Goal: Task Accomplishment & Management: Manage account settings

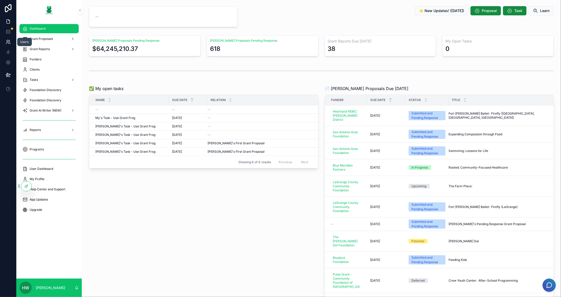
click at [11, 43] on link at bounding box center [8, 42] width 16 height 10
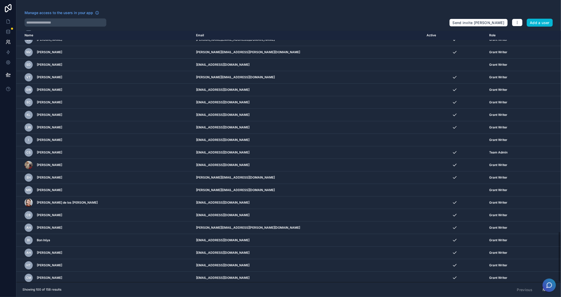
scroll to position [999, 0]
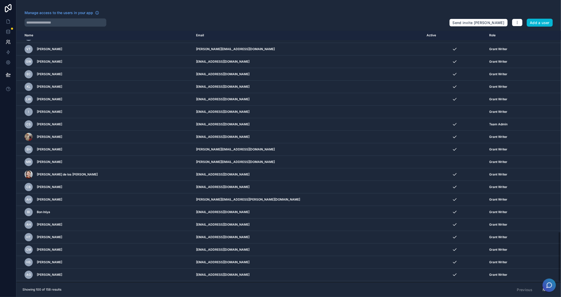
click at [545, 292] on button "Next" at bounding box center [547, 289] width 16 height 9
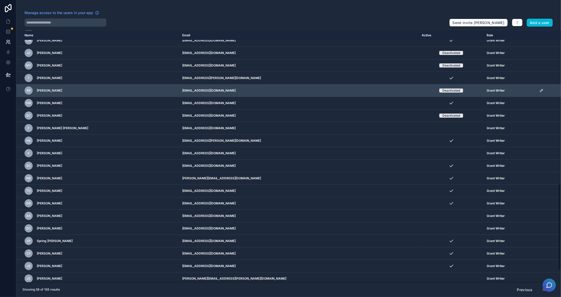
scroll to position [478, 0]
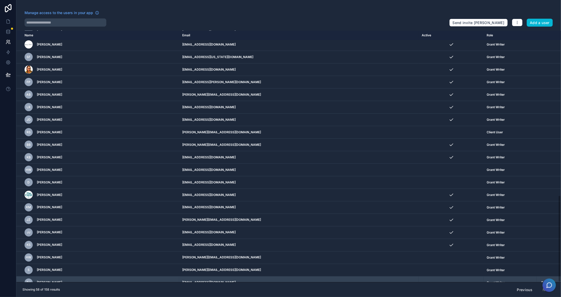
click at [540, 280] on icon "scrollable content" at bounding box center [542, 282] width 4 height 4
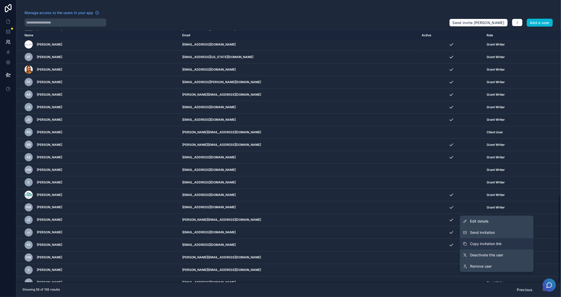
click at [503, 240] on button "Copy invitation link" at bounding box center [497, 243] width 74 height 11
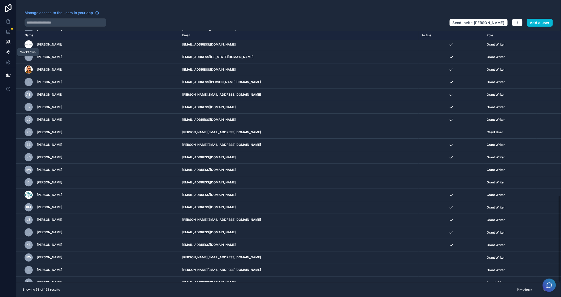
click at [8, 52] on icon at bounding box center [8, 52] width 3 height 4
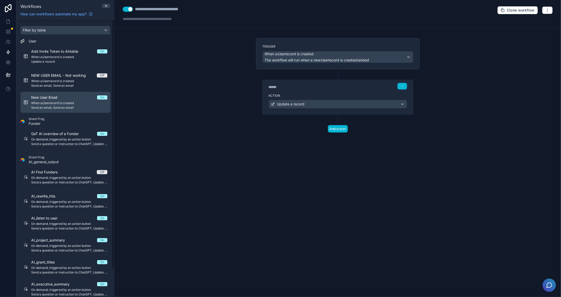
click at [52, 104] on span "When a User record is created" at bounding box center [69, 103] width 76 height 4
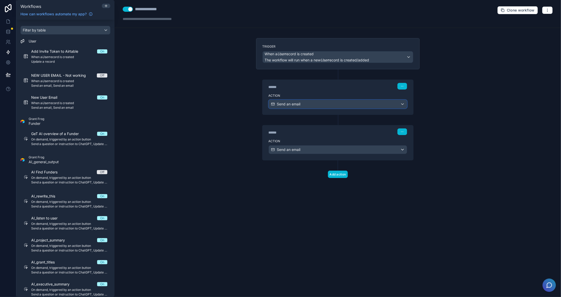
click at [316, 101] on div "Send an email" at bounding box center [338, 104] width 138 height 8
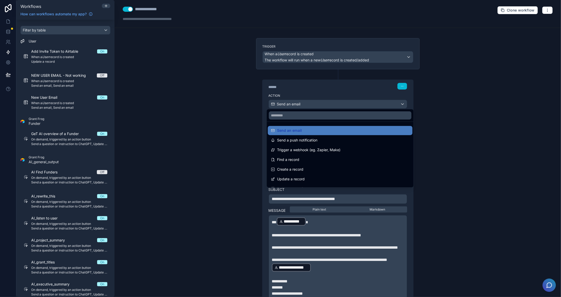
click at [481, 191] on div at bounding box center [280, 148] width 561 height 297
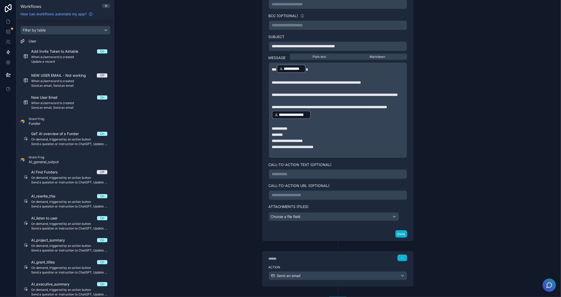
scroll to position [178, 0]
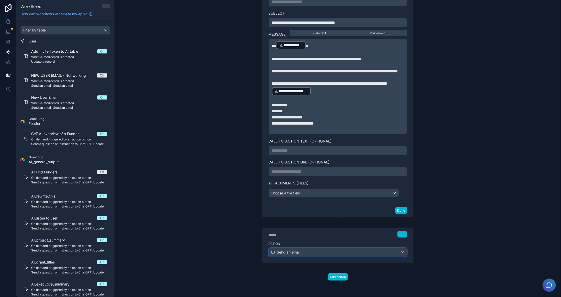
click at [322, 251] on div "Send an email" at bounding box center [338, 252] width 138 height 8
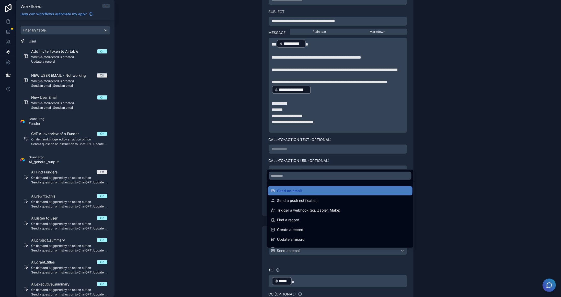
click at [469, 93] on div at bounding box center [280, 148] width 561 height 297
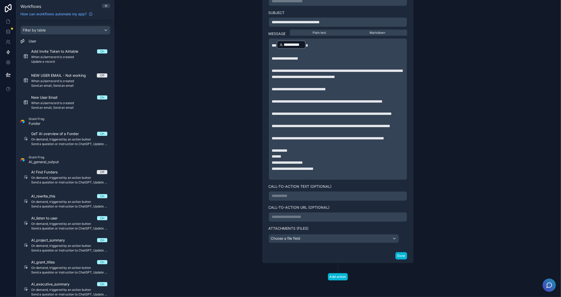
scroll to position [510, 0]
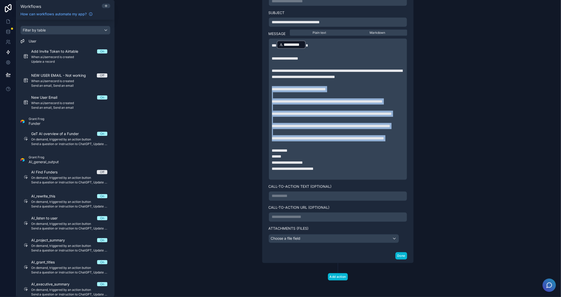
drag, startPoint x: 270, startPoint y: 82, endPoint x: 376, endPoint y: 162, distance: 132.9
click at [376, 162] on div "**********" at bounding box center [338, 109] width 132 height 138
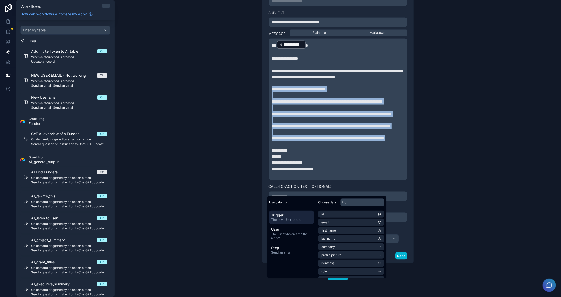
copy div "**********"
click at [9, 19] on link at bounding box center [8, 21] width 16 height 10
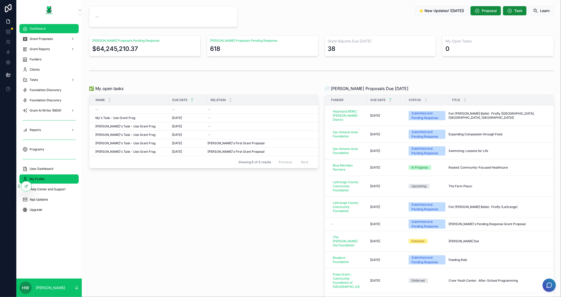
click at [54, 179] on div "My Profile" at bounding box center [48, 179] width 53 height 8
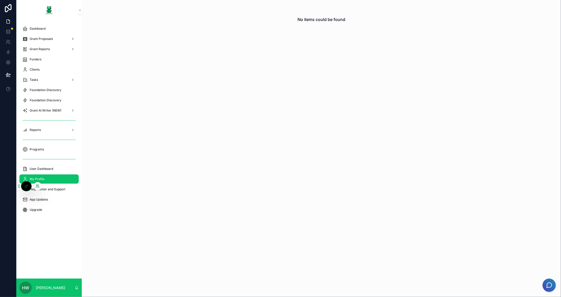
click at [36, 186] on icon at bounding box center [38, 186] width 4 height 4
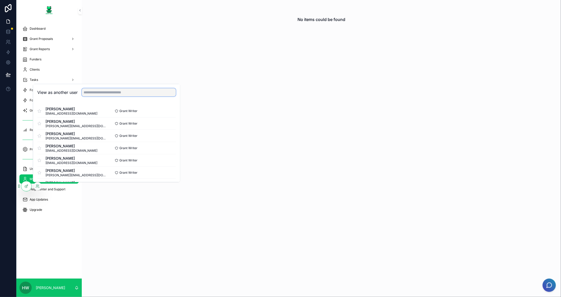
click at [97, 92] on input "text" at bounding box center [129, 92] width 94 height 8
type input "*****"
click at [171, 145] on button "Select" at bounding box center [169, 147] width 13 height 7
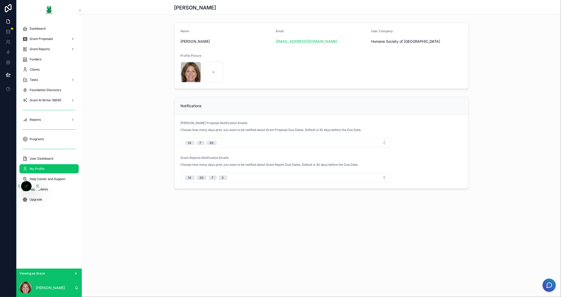
click at [28, 186] on icon at bounding box center [26, 186] width 4 height 4
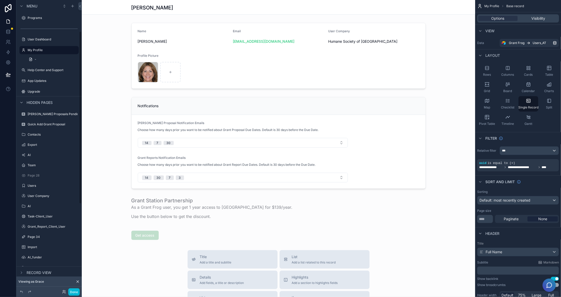
scroll to position [199, 0]
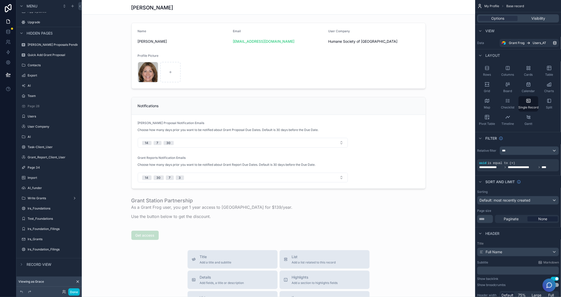
click at [377, 95] on div "scrollable content" at bounding box center [278, 236] width 393 height 473
click at [384, 102] on div "scrollable content" at bounding box center [278, 143] width 393 height 96
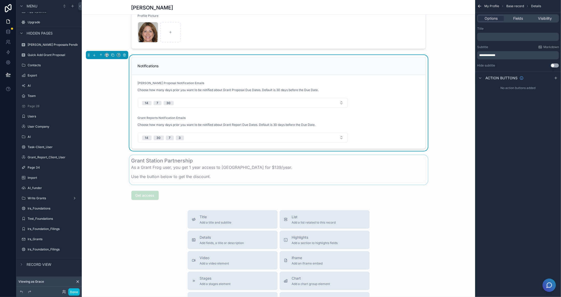
scroll to position [51, 0]
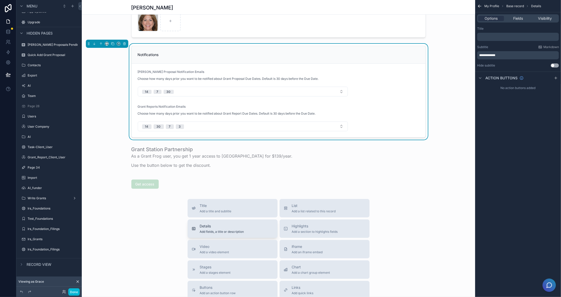
click at [250, 227] on div "Details Add fields, a title or description" at bounding box center [233, 228] width 82 height 10
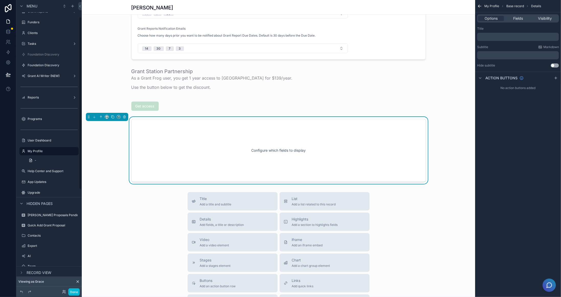
scroll to position [130, 0]
click at [499, 38] on p "﻿" at bounding box center [518, 37] width 79 height 4
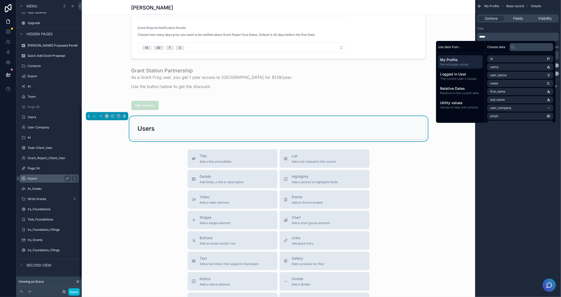
scroll to position [199, 0]
click at [37, 116] on label "Users" at bounding box center [48, 116] width 41 height 4
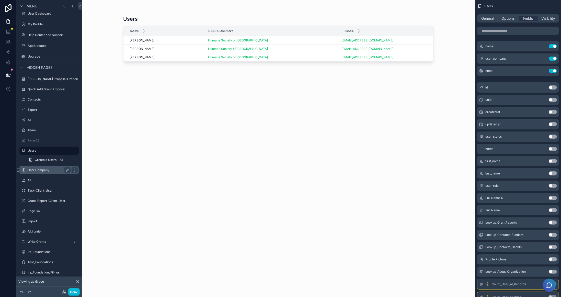
click at [44, 168] on label "User Company" at bounding box center [48, 170] width 41 height 4
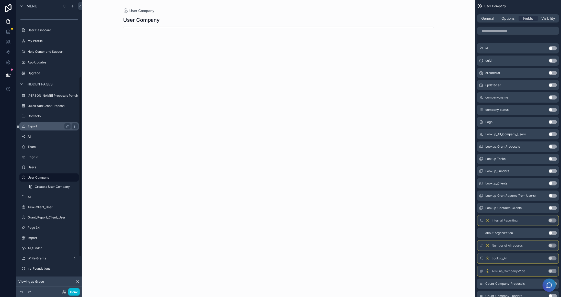
scroll to position [114, 0]
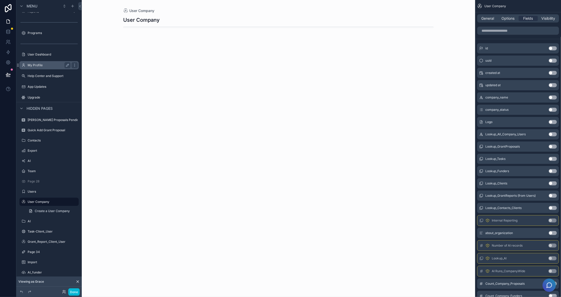
click at [39, 63] on label "My Profile" at bounding box center [48, 65] width 41 height 4
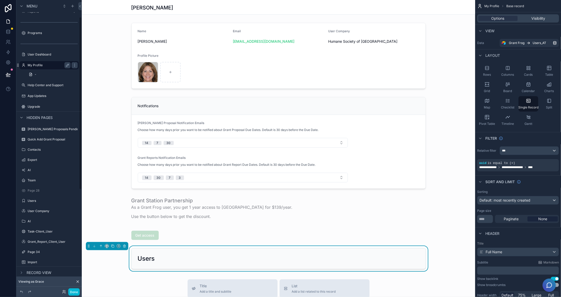
scroll to position [28, 0]
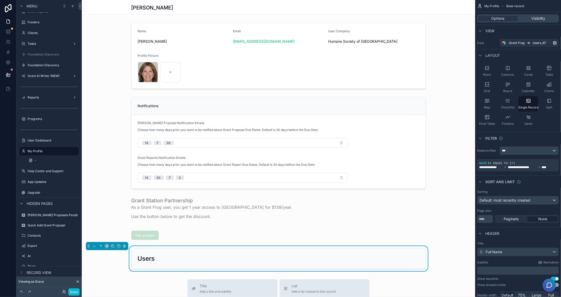
click at [286, 254] on div "Users" at bounding box center [279, 258] width 282 height 8
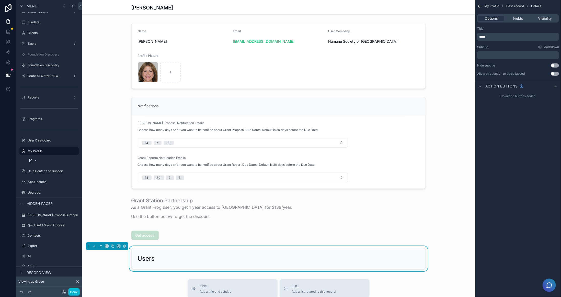
click at [497, 35] on p "*****" at bounding box center [518, 37] width 79 height 4
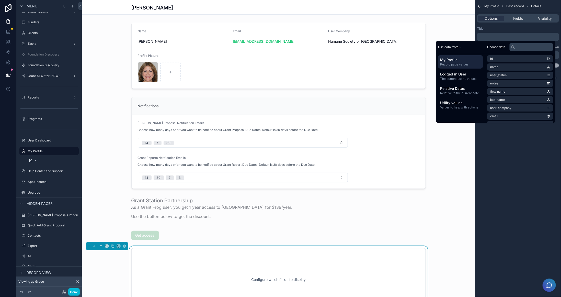
click at [498, 184] on div "My Profile Base record Details Options Fields Visibility Title ﻿ Subtitle Markd…" at bounding box center [518, 148] width 86 height 297
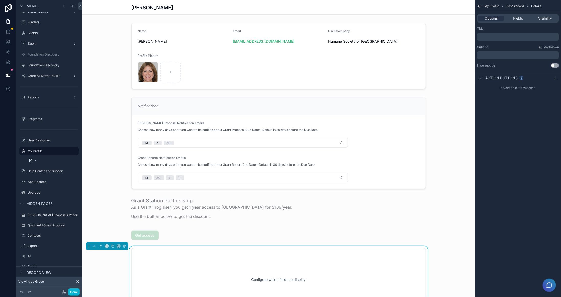
click at [492, 55] on p "﻿" at bounding box center [518, 55] width 79 height 4
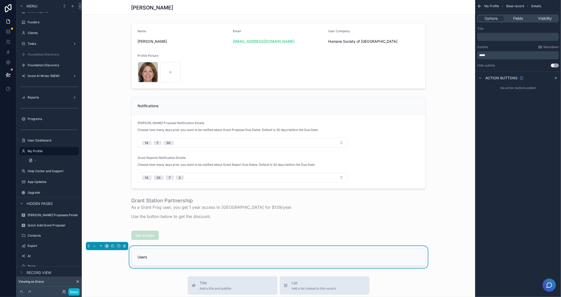
click at [522, 195] on div "My Profile Base record Details Options Fields Visibility Title ﻿ Subtitle Markd…" at bounding box center [518, 148] width 86 height 297
click at [518, 17] on span "Fields" at bounding box center [518, 18] width 10 height 5
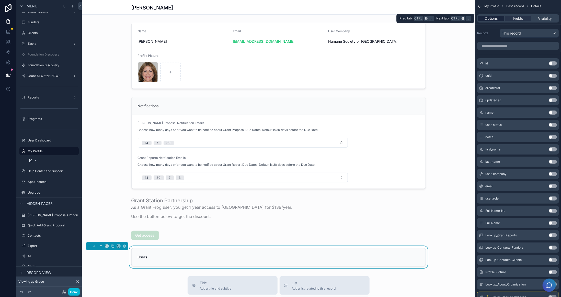
click at [492, 16] on span "Options" at bounding box center [491, 18] width 13 height 5
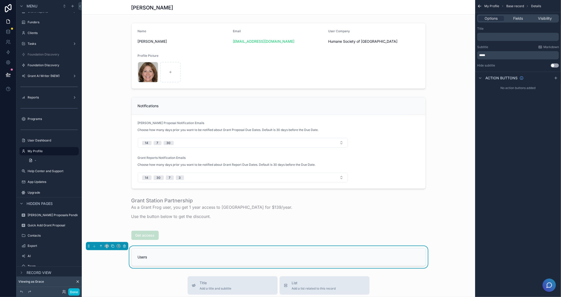
click at [499, 55] on p "*****" at bounding box center [518, 55] width 79 height 4
click at [491, 253] on div "My Profile Base record Details Options Fields Visibility Title ﻿ Subtitle Markd…" at bounding box center [518, 148] width 86 height 297
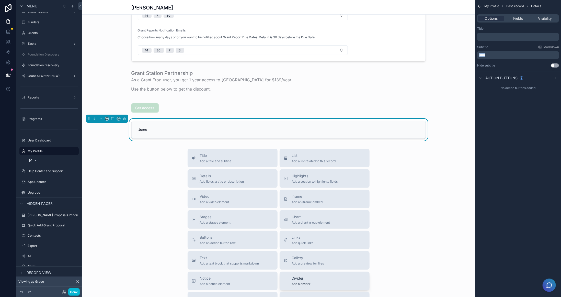
scroll to position [153, 0]
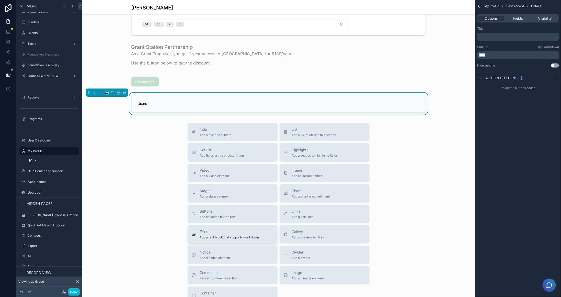
click at [234, 233] on div "Text Add a text block that supports markdown" at bounding box center [229, 234] width 59 height 10
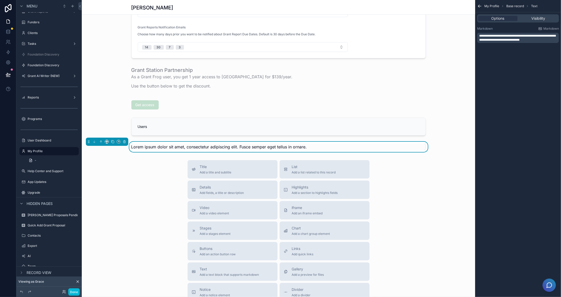
scroll to position [127, 0]
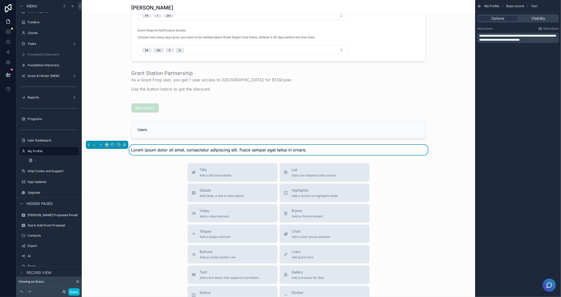
click at [506, 35] on span "**********" at bounding box center [517, 37] width 76 height 7
click at [540, 36] on span "**********" at bounding box center [517, 37] width 76 height 7
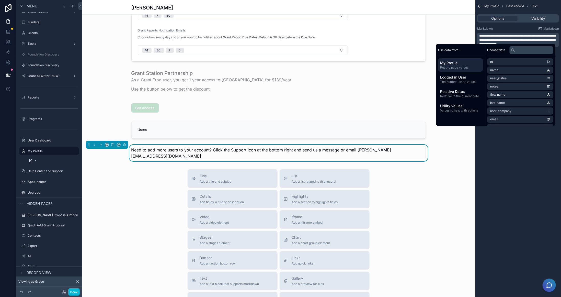
click at [511, 139] on div "**********" at bounding box center [518, 148] width 86 height 297
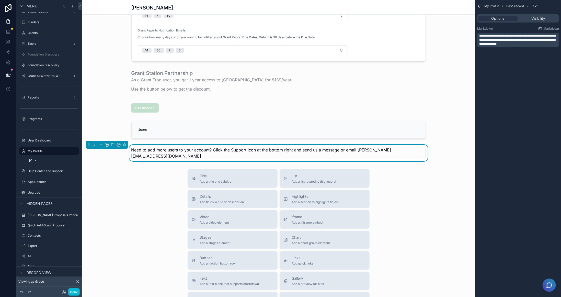
click at [539, 36] on span "**********" at bounding box center [517, 39] width 76 height 11
click at [544, 36] on span "**********" at bounding box center [517, 39] width 76 height 11
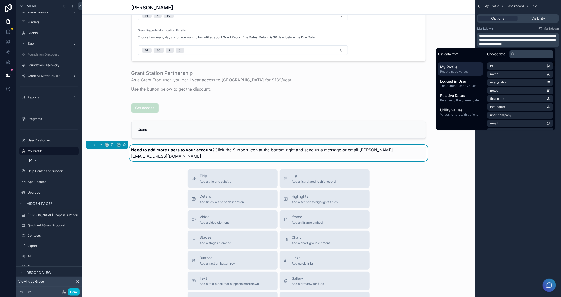
click at [528, 177] on div "**********" at bounding box center [518, 148] width 86 height 297
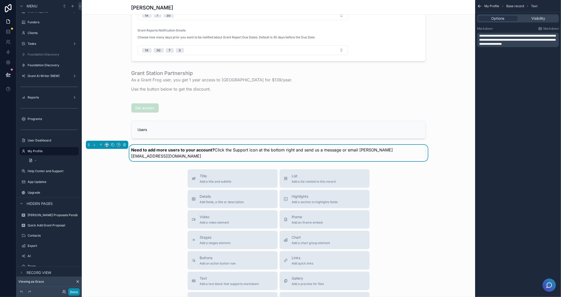
click at [74, 290] on button "Done" at bounding box center [74, 291] width 12 height 7
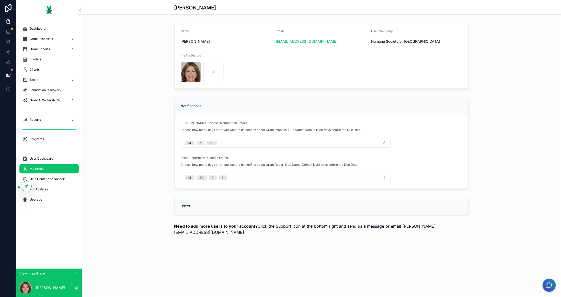
scroll to position [0, 0]
click at [23, 186] on div at bounding box center [26, 186] width 10 height 10
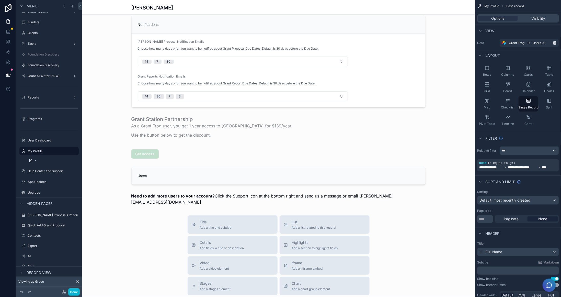
scroll to position [215, 0]
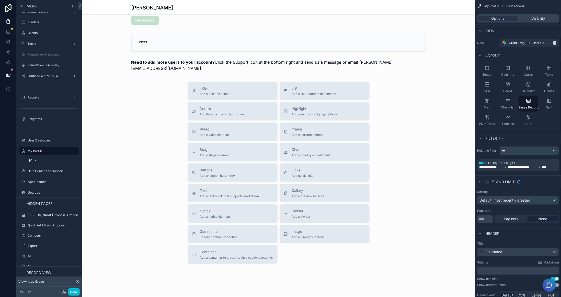
click at [326, 80] on div "scrollable content" at bounding box center [278, 44] width 393 height 519
click at [331, 86] on div "List Add a list related to this record" at bounding box center [314, 91] width 44 height 10
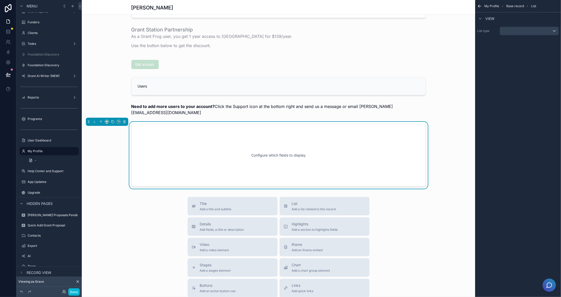
scroll to position [170, 0]
click at [512, 28] on div "scrollable content" at bounding box center [529, 31] width 59 height 8
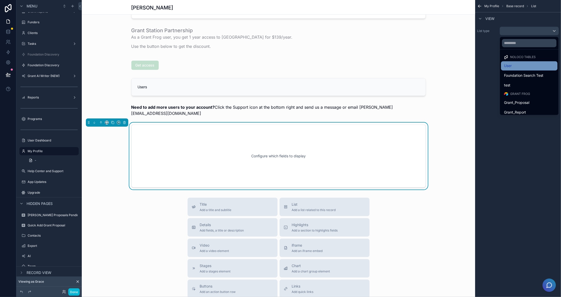
click at [534, 66] on div "User" at bounding box center [529, 66] width 50 height 6
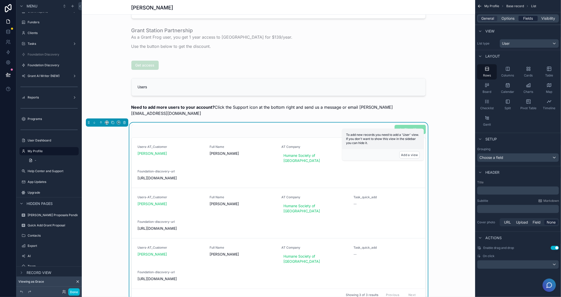
click at [527, 20] on span "Fields" at bounding box center [529, 18] width 10 height 5
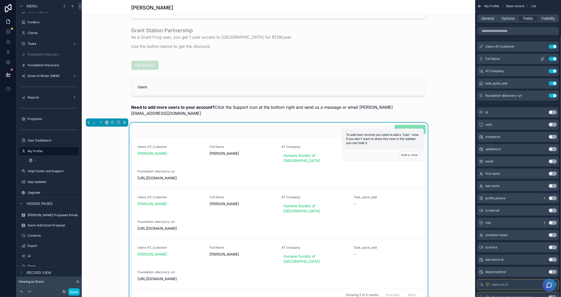
click at [553, 59] on button "Use setting" at bounding box center [553, 59] width 8 height 4
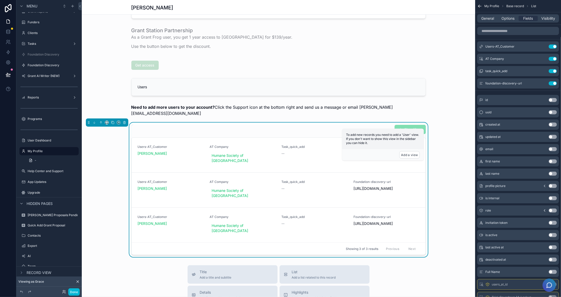
click at [553, 59] on button "Use setting" at bounding box center [553, 59] width 8 height 4
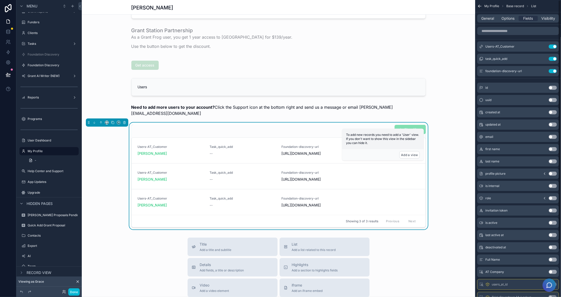
click at [553, 59] on button "Use setting" at bounding box center [553, 59] width 8 height 4
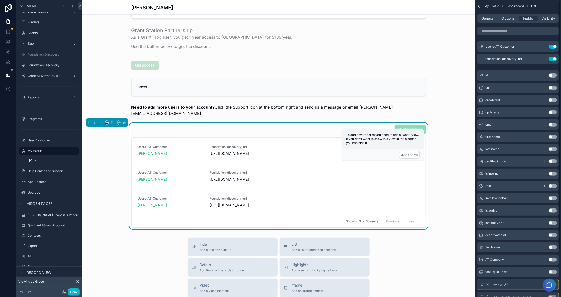
click at [553, 59] on button "Use setting" at bounding box center [553, 59] width 8 height 4
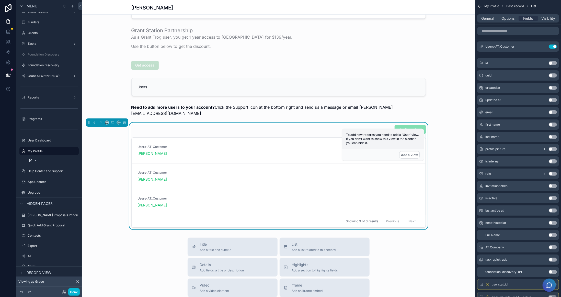
click at [490, 15] on div "General Options Fields Visibility" at bounding box center [518, 18] width 82 height 8
click at [489, 18] on span "General" at bounding box center [488, 18] width 13 height 5
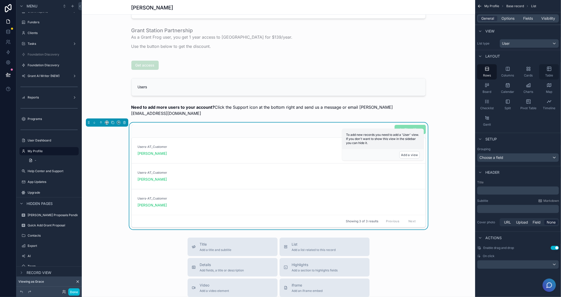
click at [545, 69] on div "Table" at bounding box center [549, 71] width 20 height 15
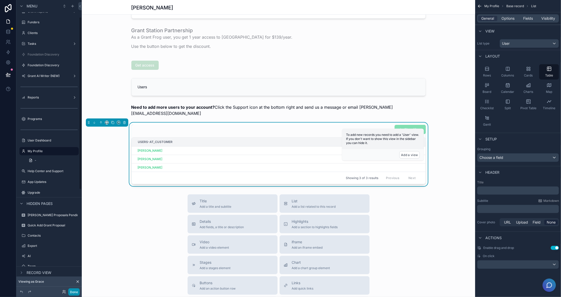
click at [76, 292] on button "Done" at bounding box center [74, 291] width 12 height 7
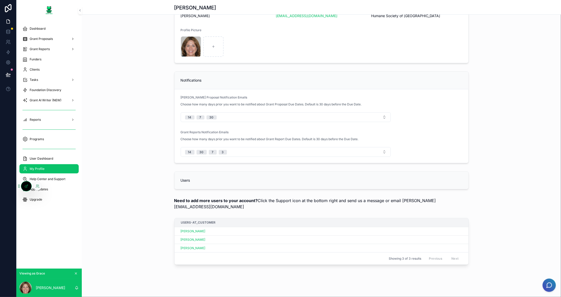
click at [25, 188] on icon at bounding box center [26, 186] width 4 height 4
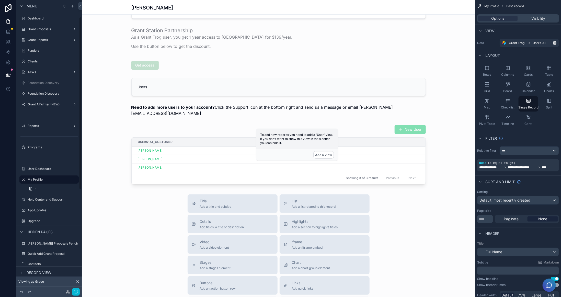
scroll to position [28, 0]
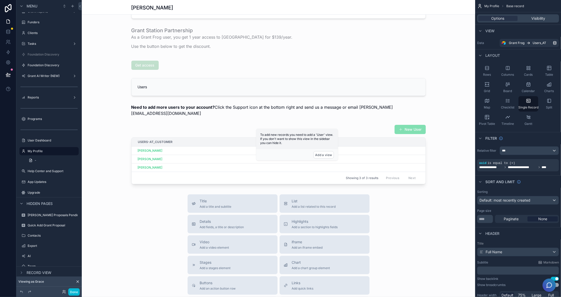
click at [410, 150] on div "scrollable content" at bounding box center [278, 123] width 393 height 587
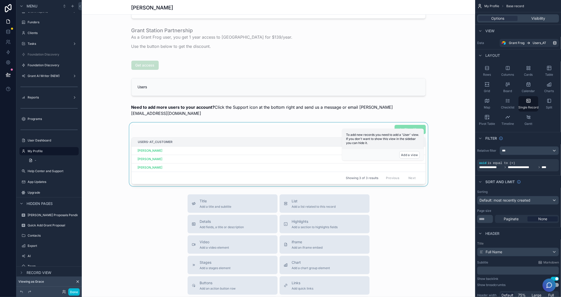
click at [321, 138] on div "Users-AT_Customer" at bounding box center [279, 142] width 294 height 8
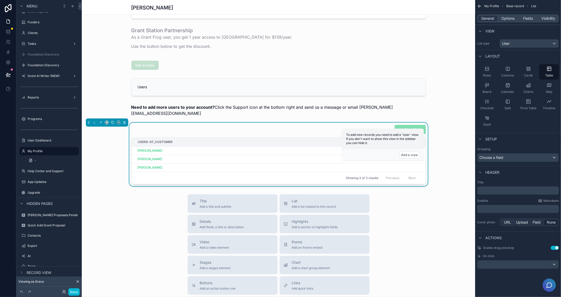
click at [444, 138] on div "New User Users-AT_Customer Tanya Wheeler Grace Armstrong John Robertson Showing…" at bounding box center [278, 154] width 393 height 64
click at [251, 149] on div "Tanya Wheeler" at bounding box center [279, 151] width 282 height 4
click at [64, 292] on icon at bounding box center [64, 292] width 4 height 4
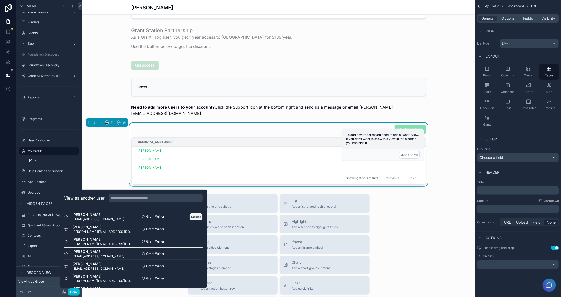
click at [198, 216] on button "Select" at bounding box center [195, 216] width 13 height 7
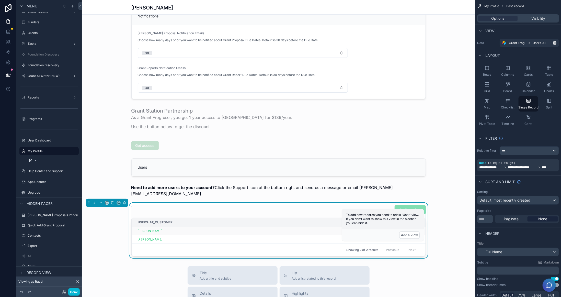
scroll to position [205, 0]
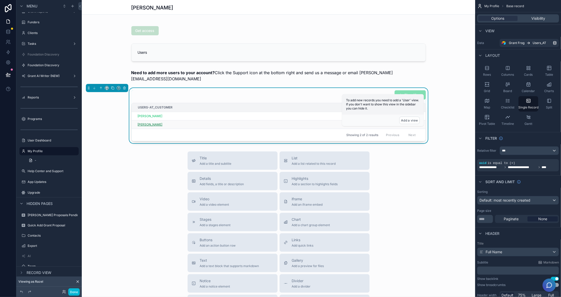
click at [149, 122] on span "Nesha Brown" at bounding box center [150, 124] width 25 height 4
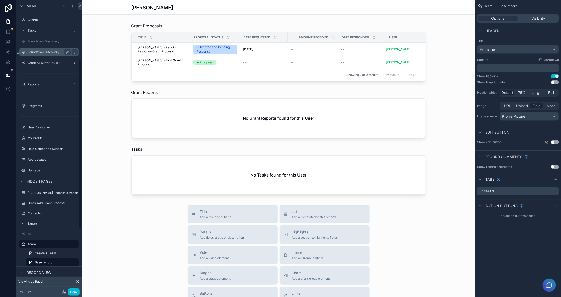
scroll to position [29, 0]
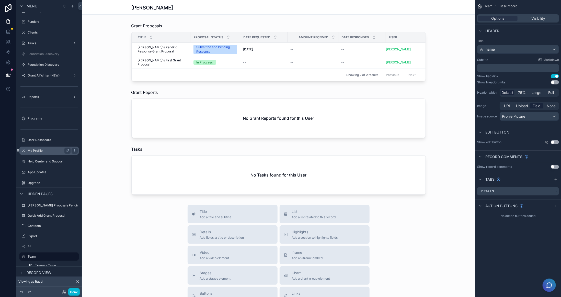
click at [45, 148] on div "My Profile" at bounding box center [49, 151] width 43 height 6
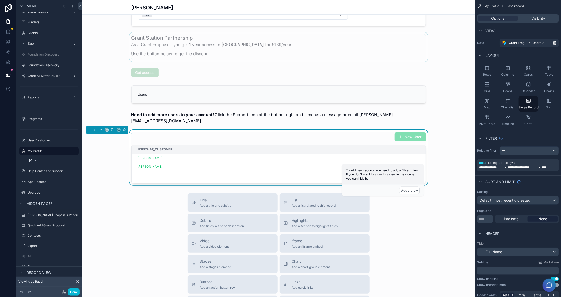
scroll to position [128, 0]
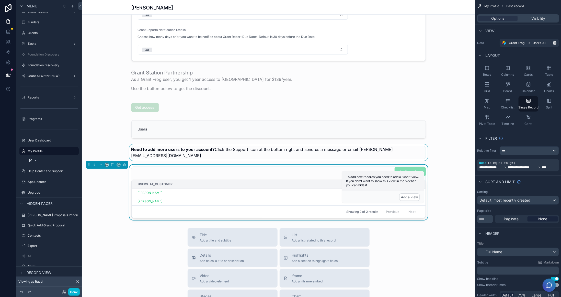
click at [232, 147] on div "scrollable content" at bounding box center [278, 152] width 393 height 16
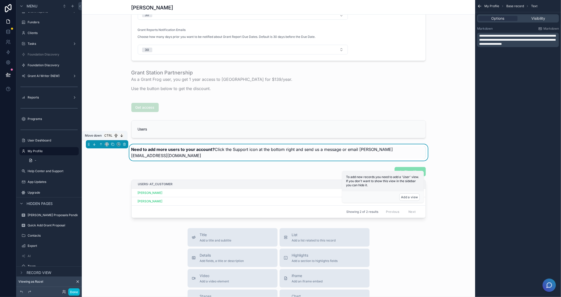
click at [95, 144] on icon "scrollable content" at bounding box center [95, 144] width 4 height 4
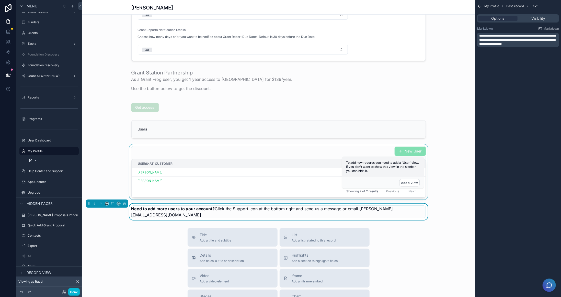
click at [209, 152] on div "scrollable content" at bounding box center [278, 171] width 393 height 55
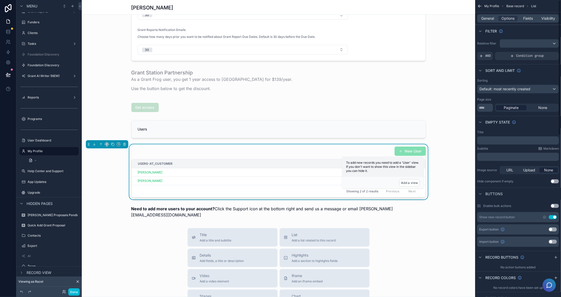
click at [550, 216] on button "Use setting" at bounding box center [553, 217] width 8 height 4
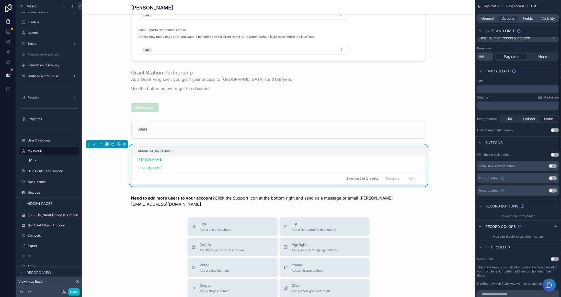
scroll to position [0, 0]
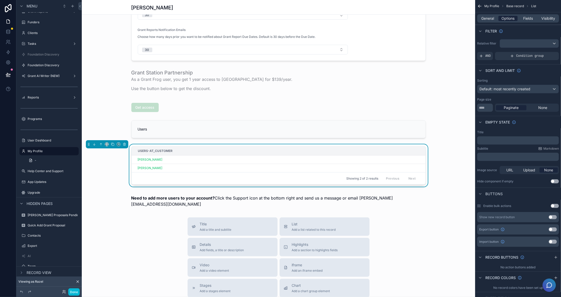
click at [508, 19] on span "Options" at bounding box center [508, 18] width 13 height 5
click at [524, 20] on span "Fields" at bounding box center [529, 18] width 10 height 5
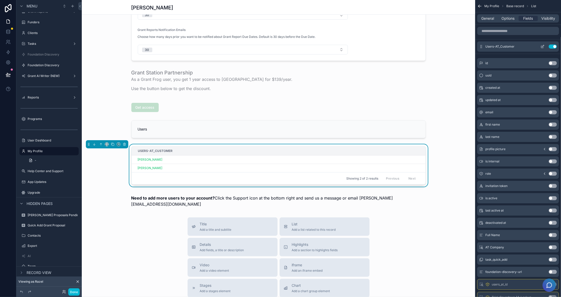
click at [541, 46] on icon "scrollable content" at bounding box center [543, 46] width 4 height 4
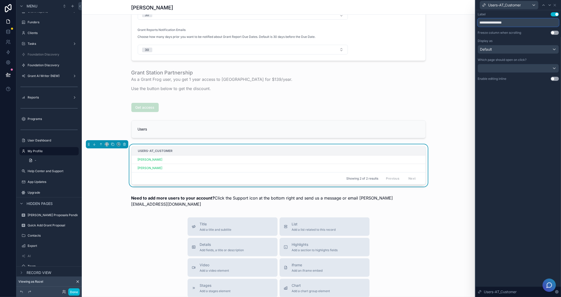
click at [517, 23] on input "**********" at bounding box center [518, 22] width 81 height 8
type input "****"
click at [526, 104] on div "Label Use setting **** Freeze column when scrolling Use setting Display as Defa…" at bounding box center [518, 153] width 85 height 287
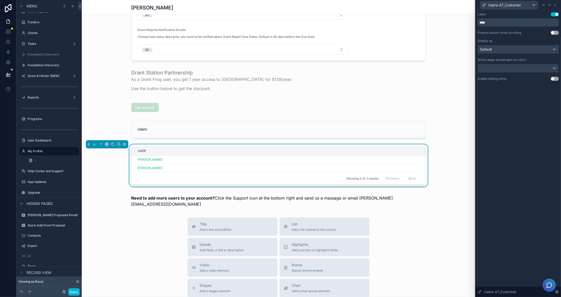
click at [502, 50] on div "Default" at bounding box center [518, 49] width 81 height 8
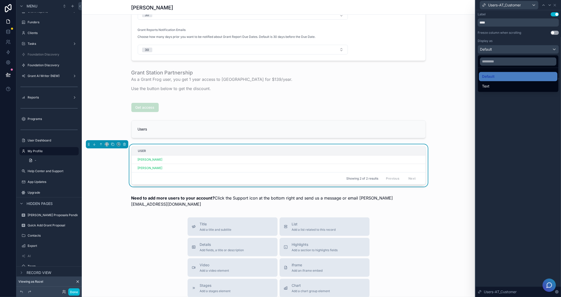
click at [502, 50] on div at bounding box center [518, 148] width 85 height 297
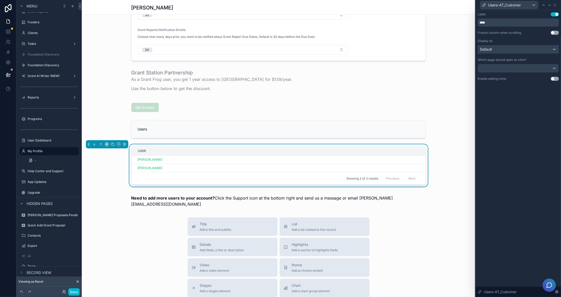
click at [510, 51] on div "Default" at bounding box center [518, 49] width 81 height 8
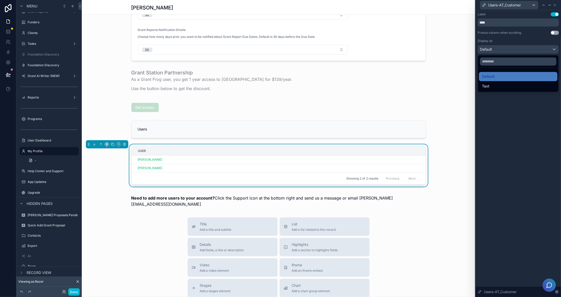
click at [554, 6] on div at bounding box center [518, 148] width 85 height 297
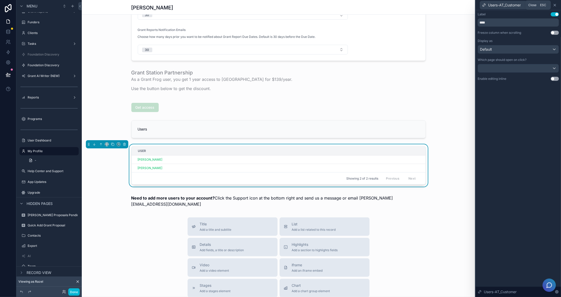
click at [556, 4] on icon at bounding box center [555, 5] width 2 height 2
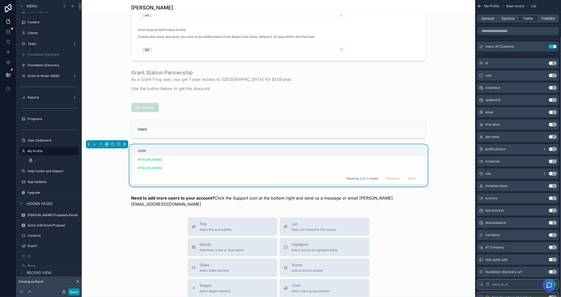
click at [75, 291] on button "Done" at bounding box center [74, 291] width 12 height 7
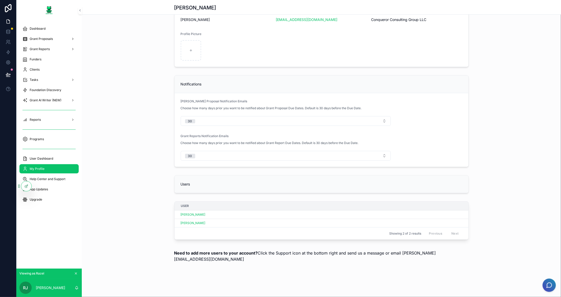
scroll to position [17, 0]
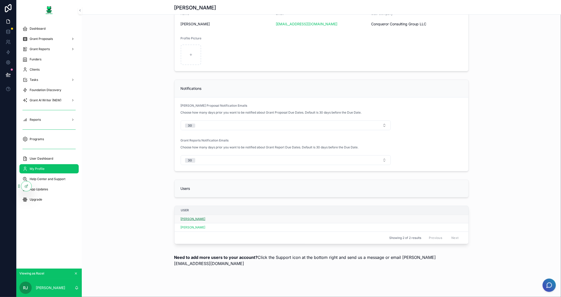
click at [189, 217] on span "[PERSON_NAME]" at bounding box center [193, 219] width 25 height 4
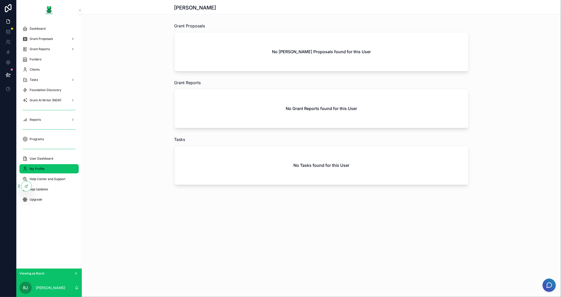
click at [32, 170] on span "My Profile" at bounding box center [37, 169] width 15 height 4
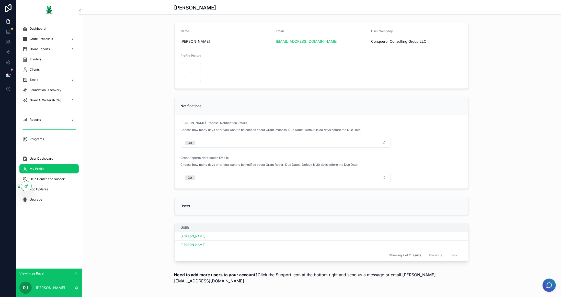
click at [188, 243] on span "Nesha Brown" at bounding box center [193, 245] width 25 height 4
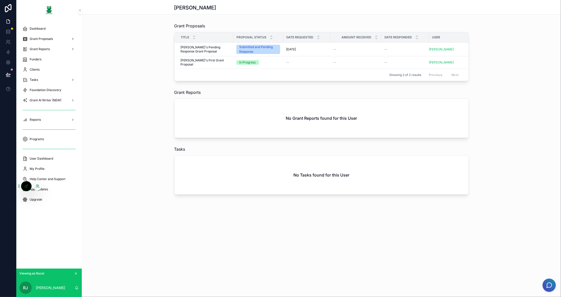
click at [38, 186] on icon at bounding box center [38, 186] width 4 height 4
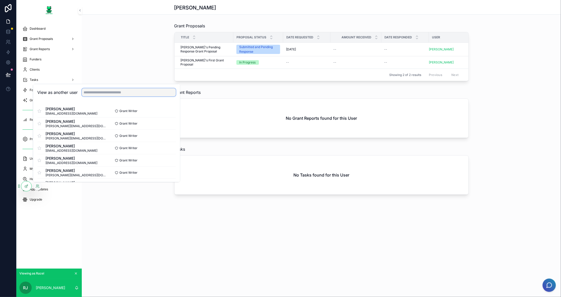
click at [147, 91] on input "text" at bounding box center [129, 92] width 94 height 8
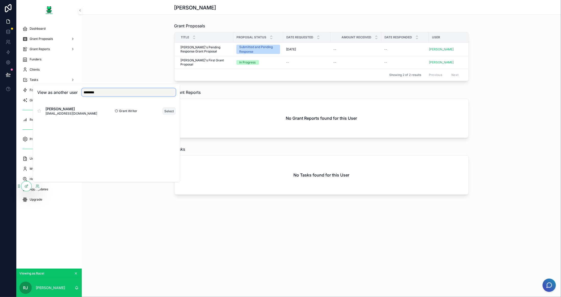
type input "********"
click at [168, 109] on button "Select" at bounding box center [169, 110] width 13 height 7
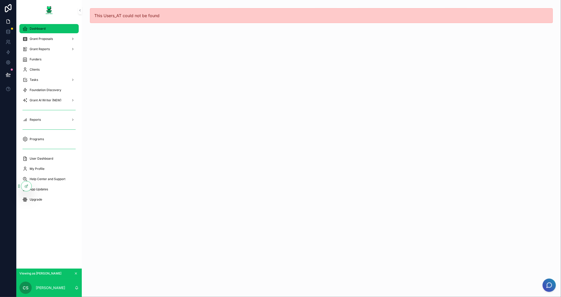
click at [47, 31] on div "Dashboard" at bounding box center [48, 29] width 53 height 8
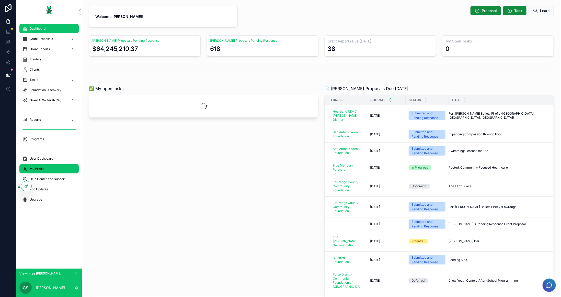
click at [46, 166] on div "My Profile" at bounding box center [48, 169] width 53 height 8
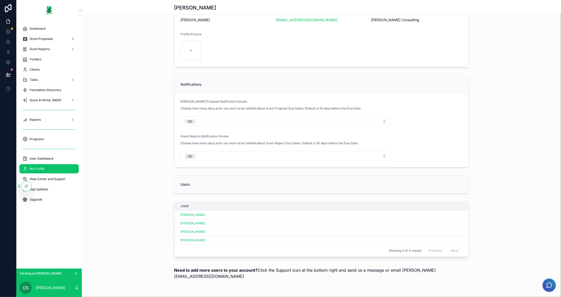
scroll to position [34, 0]
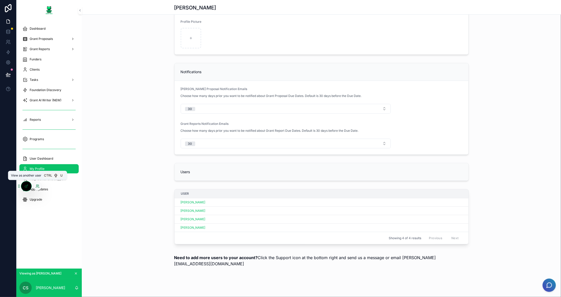
click at [38, 187] on icon at bounding box center [38, 186] width 4 height 4
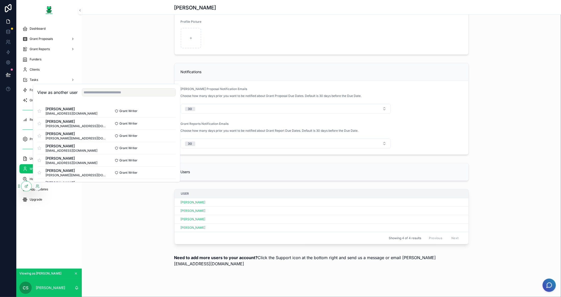
click at [100, 87] on div "View as another user" at bounding box center [106, 92] width 147 height 17
click at [100, 93] on input "text" at bounding box center [129, 92] width 94 height 8
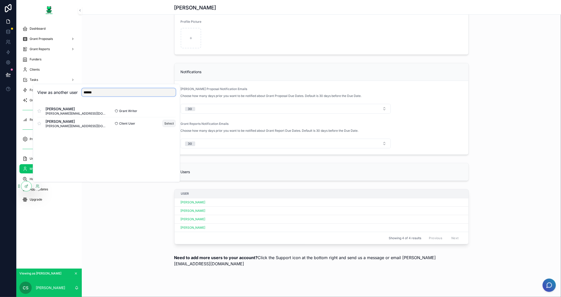
type input "******"
click at [173, 124] on button "Select" at bounding box center [169, 123] width 13 height 7
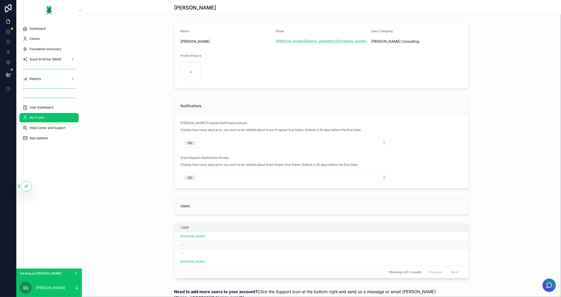
click at [200, 243] on div "--" at bounding box center [322, 245] width 282 height 4
click at [182, 244] on div "--" at bounding box center [322, 245] width 282 height 4
click at [183, 252] on div "--" at bounding box center [322, 253] width 282 height 4
click at [182, 235] on span "[PERSON_NAME]" at bounding box center [193, 236] width 25 height 4
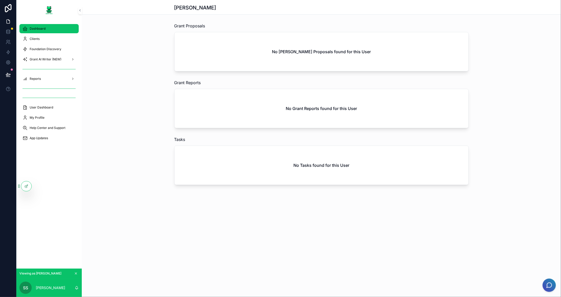
click at [43, 29] on span "Dashboard" at bounding box center [38, 29] width 16 height 4
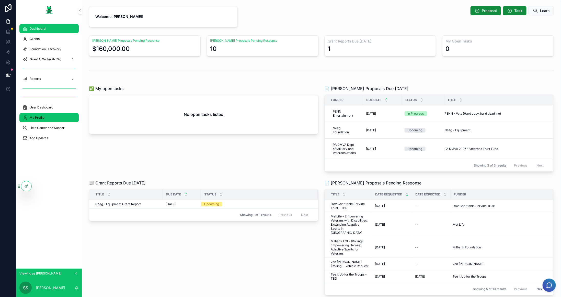
click at [54, 116] on div "My Profile" at bounding box center [48, 118] width 53 height 8
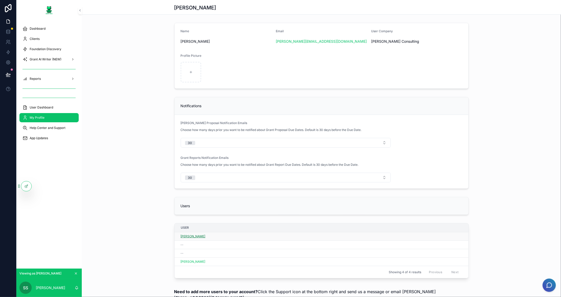
click at [197, 234] on span "[PERSON_NAME]" at bounding box center [193, 236] width 25 height 4
click at [202, 259] on span "[PERSON_NAME]" at bounding box center [193, 261] width 25 height 4
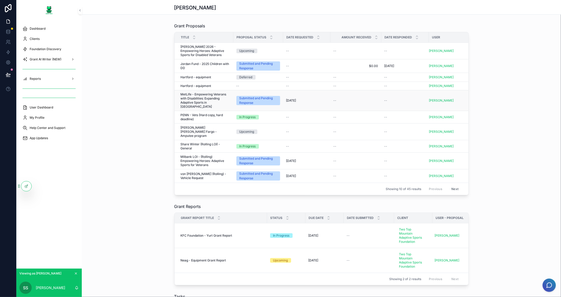
click at [204, 96] on span "MetLife - Empowering Veterans with Disabilities: Expanding Adaptive Sports in […" at bounding box center [206, 100] width 50 height 16
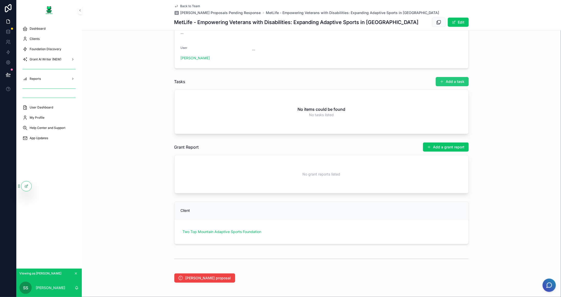
scroll to position [205, 0]
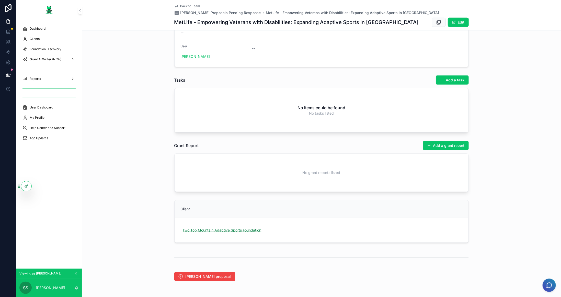
click at [249, 228] on span "Two Top Mountain Adaptive Sports Foundation" at bounding box center [222, 230] width 79 height 5
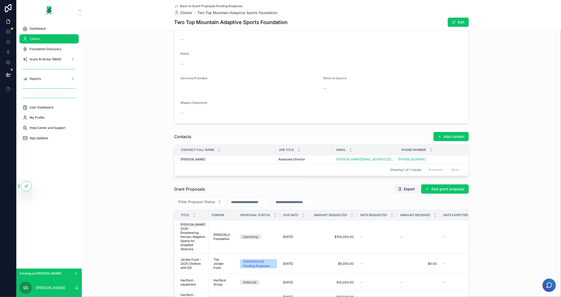
scroll to position [179, 0]
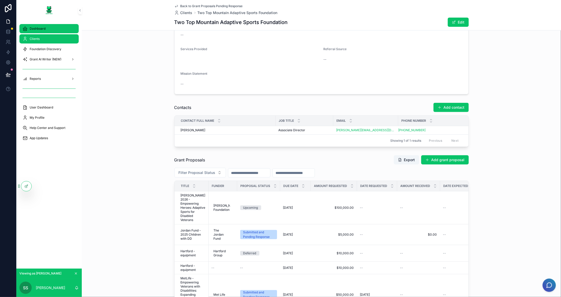
click at [51, 29] on div "Dashboard" at bounding box center [48, 29] width 53 height 8
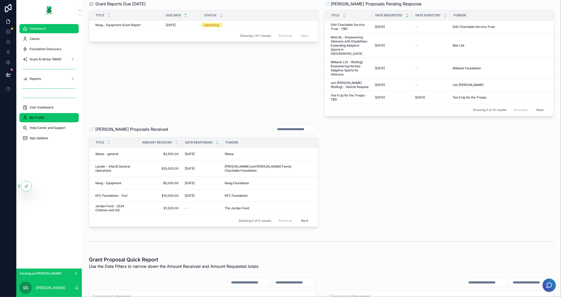
click at [49, 119] on div "My Profile" at bounding box center [48, 118] width 53 height 8
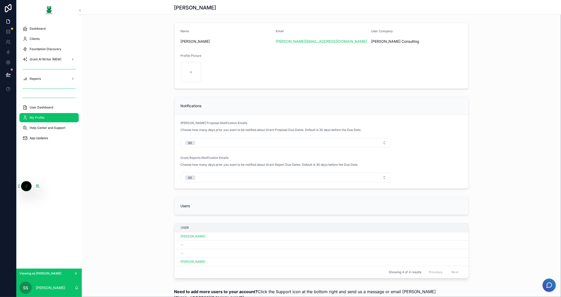
click at [38, 185] on icon at bounding box center [38, 186] width 4 height 4
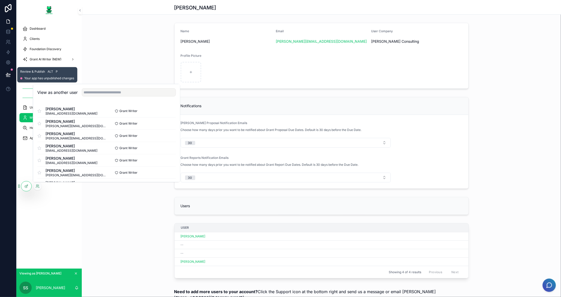
click at [12, 72] on button at bounding box center [8, 74] width 11 height 14
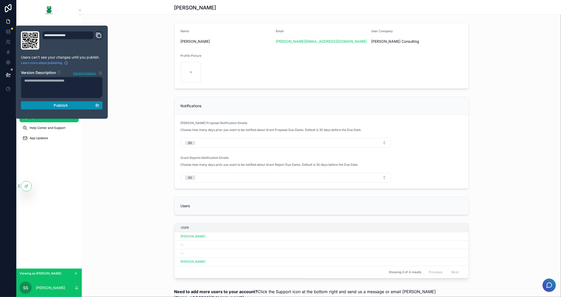
click at [64, 106] on span "Publish" at bounding box center [61, 105] width 14 height 5
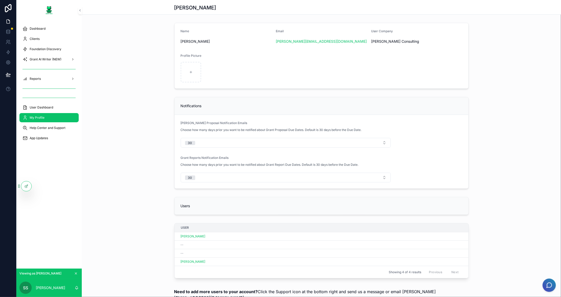
click at [144, 66] on div "Name [PERSON_NAME] Email [PERSON_NAME][EMAIL_ADDRESS][DOMAIN_NAME] User Company…" at bounding box center [321, 56] width 479 height 70
click at [10, 24] on link at bounding box center [8, 21] width 16 height 10
